Goal: Find specific page/section: Find specific page/section

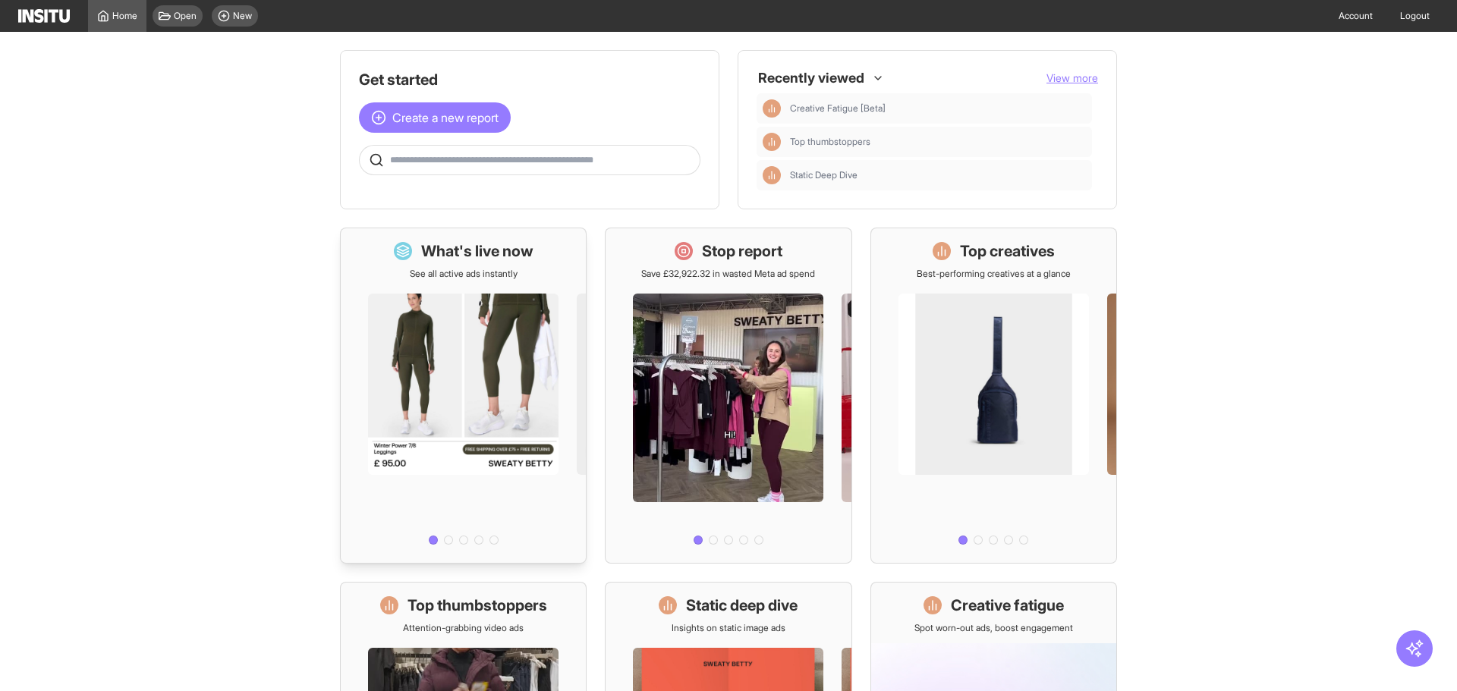
click at [493, 276] on p "See all active ads instantly" at bounding box center [464, 274] width 108 height 12
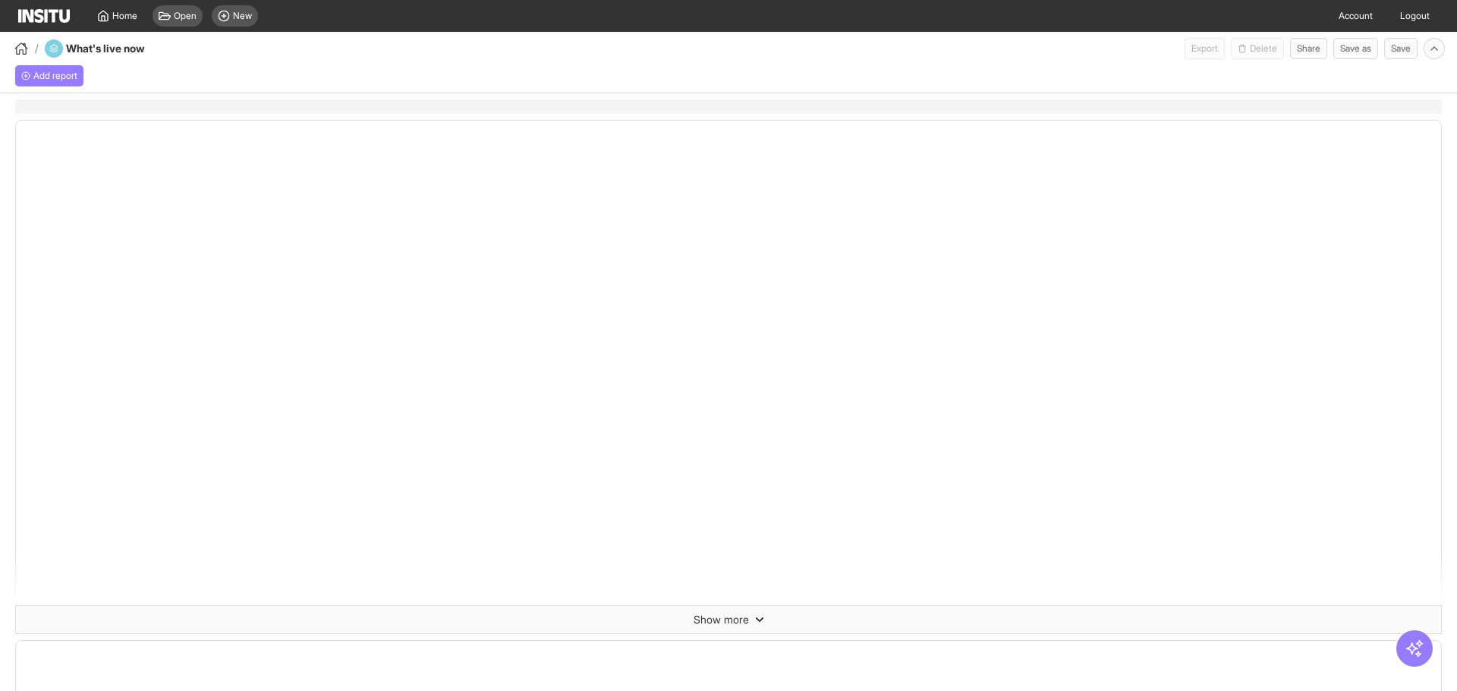
select select "**"
